Goal: Find specific page/section

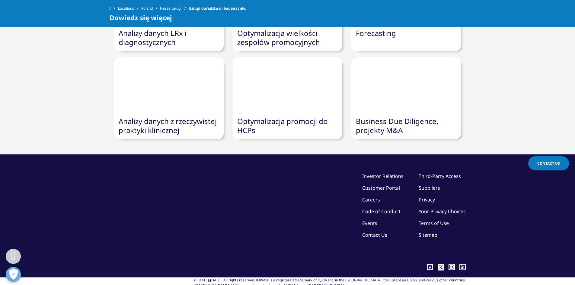
scroll to position [724, 0]
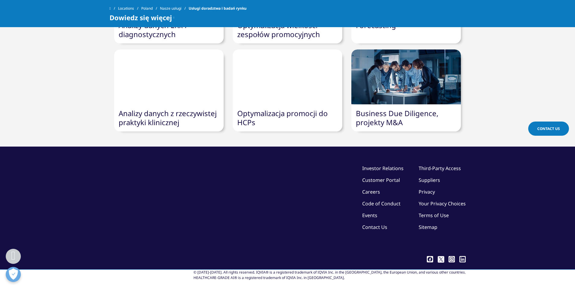
click at [373, 224] on link "Contact Us" at bounding box center [374, 227] width 25 height 7
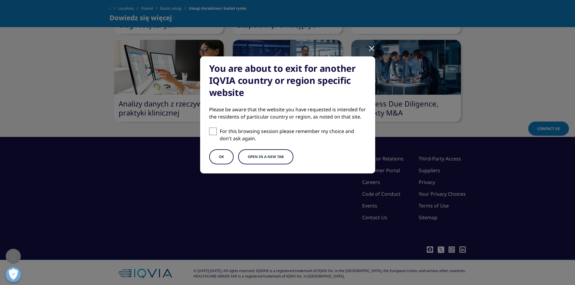
click at [220, 157] on button "OK" at bounding box center [221, 156] width 24 height 15
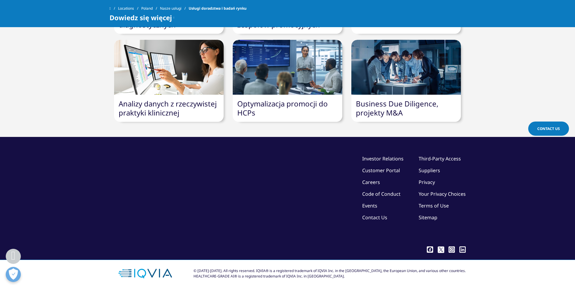
click at [383, 193] on link "Code of Conduct" at bounding box center [381, 194] width 38 height 7
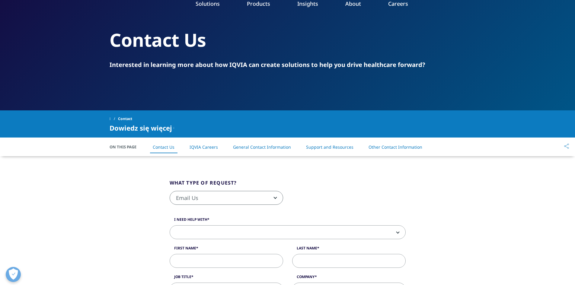
click at [196, 147] on link "IQVIA Careers" at bounding box center [203, 147] width 28 height 6
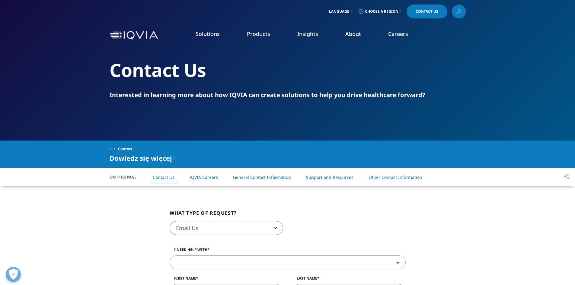
click at [335, 178] on link "Support and Resources" at bounding box center [329, 177] width 47 height 6
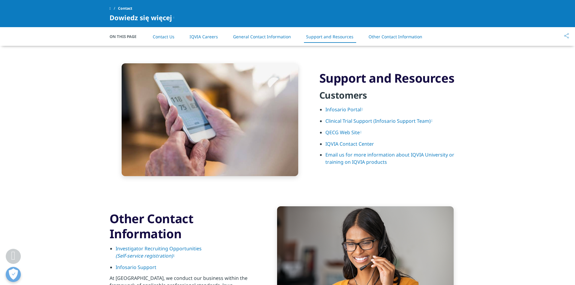
scroll to position [824, 0]
